Goal: Task Accomplishment & Management: Manage account settings

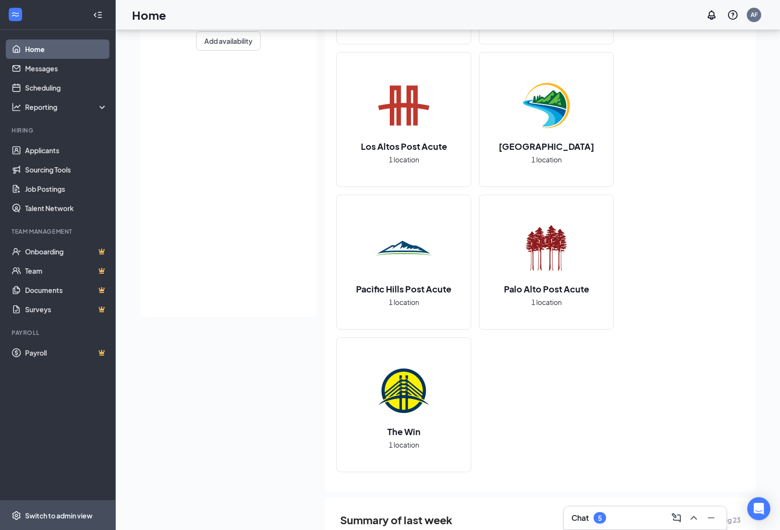
click at [61, 520] on div "Switch to admin view" at bounding box center [58, 516] width 67 height 10
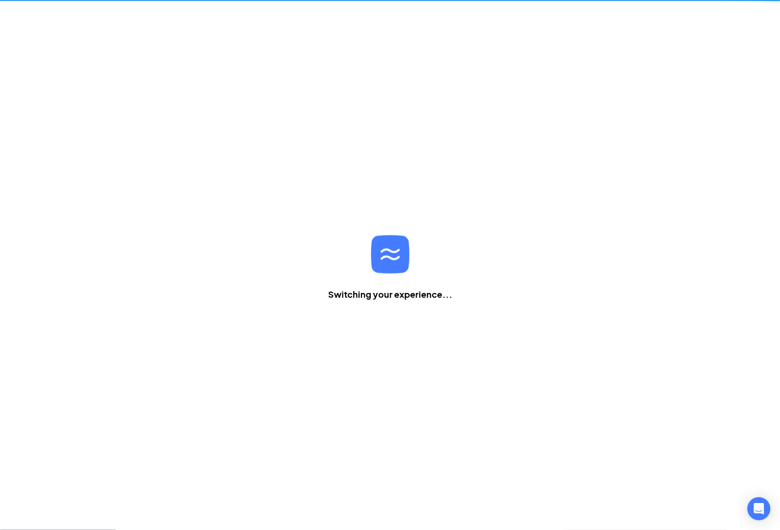
scroll to position [31, 0]
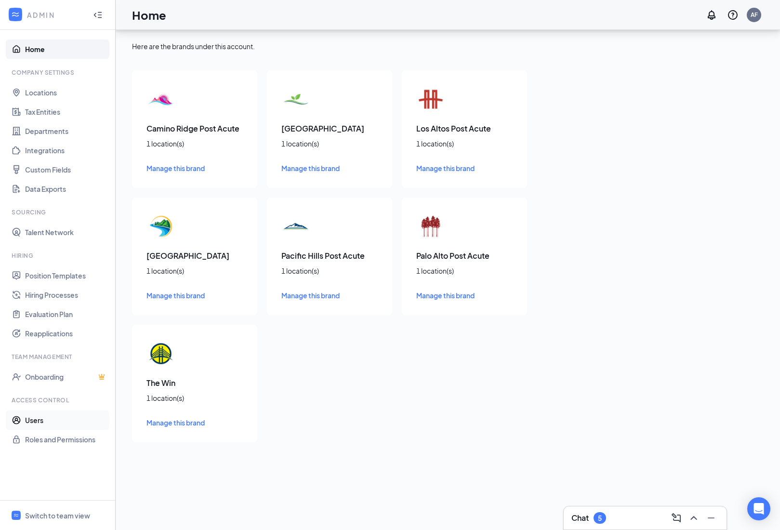
click at [67, 410] on link "Users" at bounding box center [66, 419] width 82 height 19
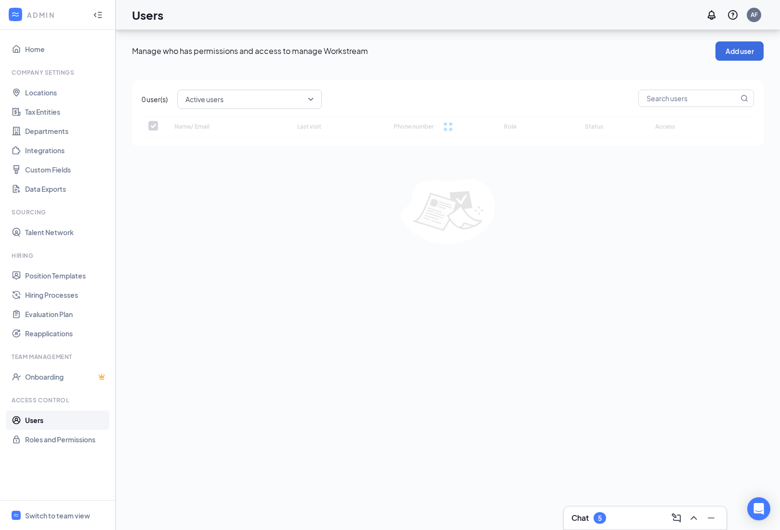
checkbox input "false"
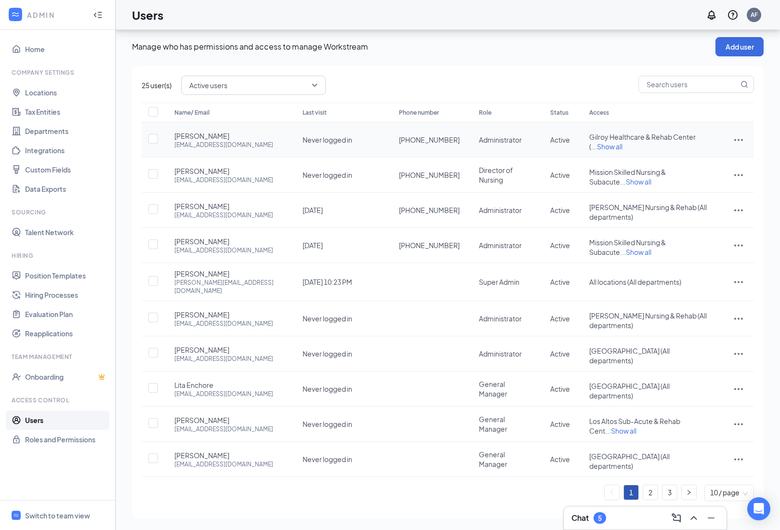
click at [741, 134] on icon "ActionsIcon" at bounding box center [739, 140] width 12 height 12
click at [711, 153] on span "Edit user" at bounding box center [706, 158] width 60 height 11
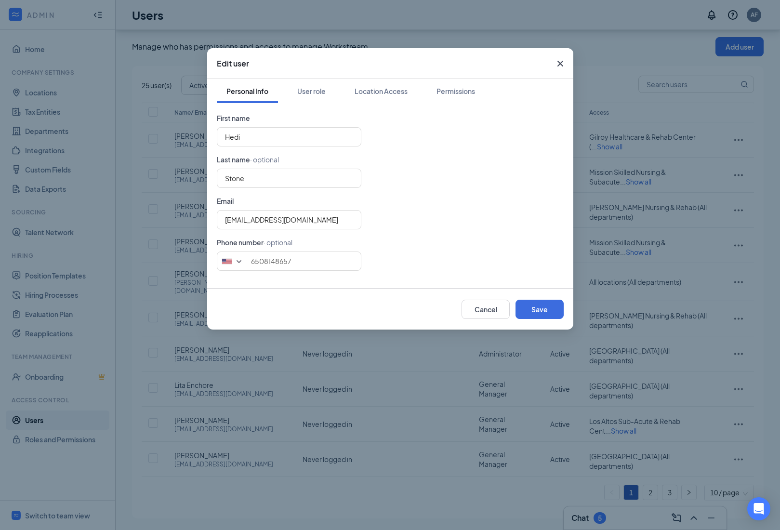
type input "[PHONE_NUMBER]"
drag, startPoint x: 233, startPoint y: 223, endPoint x: 344, endPoint y: 194, distance: 114.4
click at [233, 223] on input "[EMAIL_ADDRESS][DOMAIN_NAME]" at bounding box center [289, 219] width 145 height 19
type input "[PERSON_NAME][EMAIL_ADDRESS][DOMAIN_NAME]"
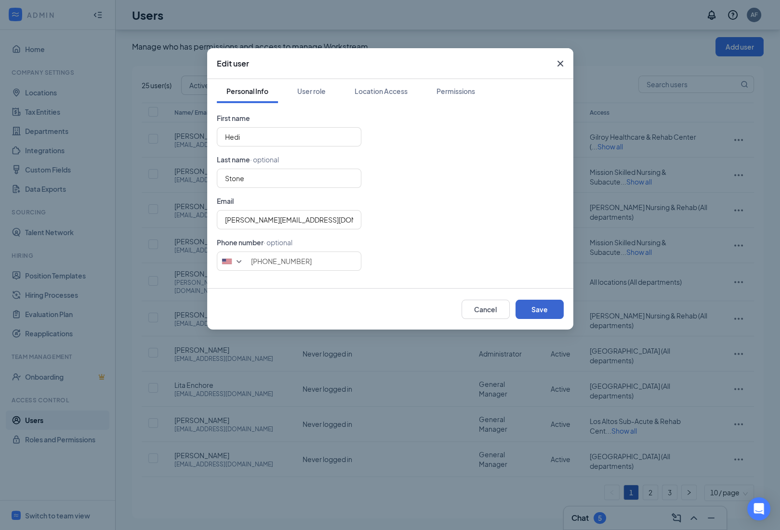
click at [545, 307] on button "Save" at bounding box center [540, 309] width 48 height 19
type input "6508148657"
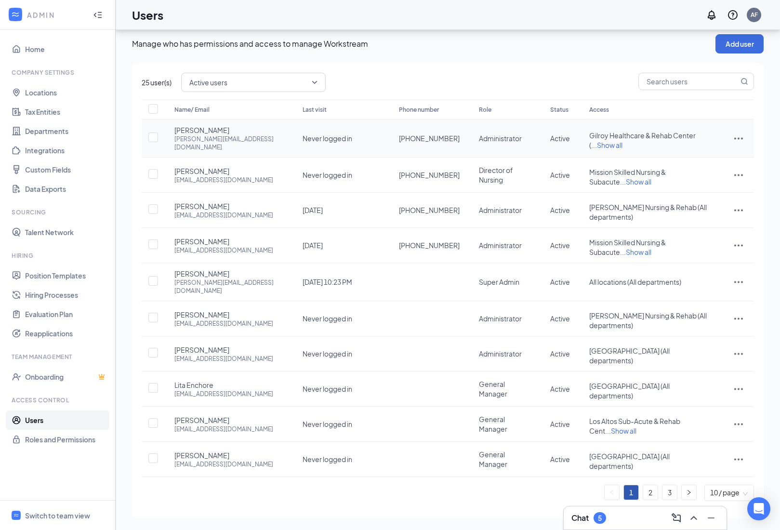
click at [737, 132] on icon "ActionsIcon" at bounding box center [739, 138] width 12 height 12
click at [710, 173] on span "Reset password" at bounding box center [701, 177] width 51 height 9
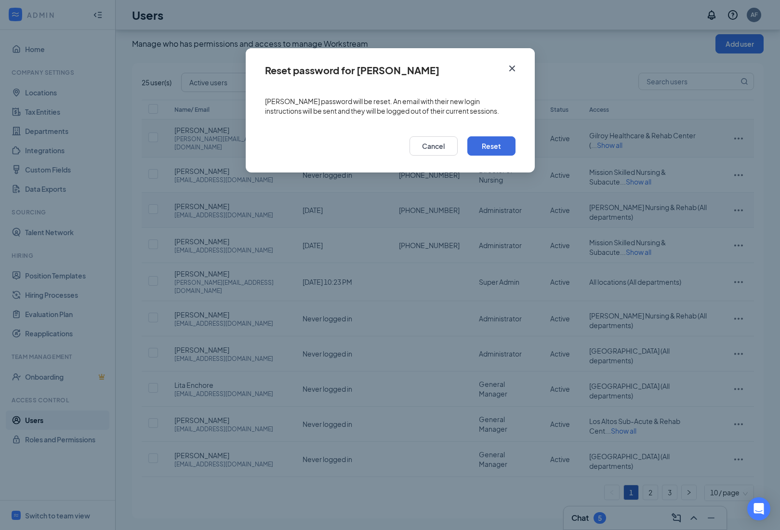
click at [479, 156] on button "Reset" at bounding box center [491, 145] width 48 height 19
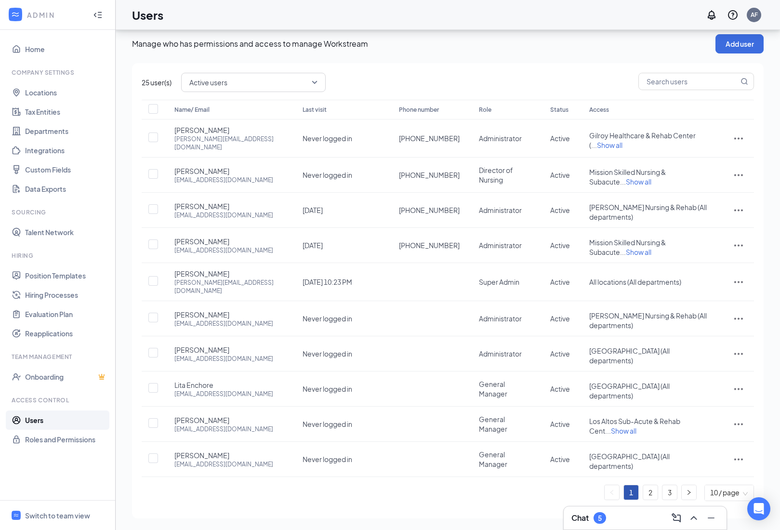
drag, startPoint x: 479, startPoint y: 163, endPoint x: 0, endPoint y: -31, distance: 517.2
click at [479, 163] on html "ADMIN Home Company Settings Locations Tax Entities Departments Integrations Cus…" at bounding box center [390, 258] width 780 height 530
click at [479, 193] on td "Administrator" at bounding box center [505, 210] width 72 height 35
